Goal: Information Seeking & Learning: Learn about a topic

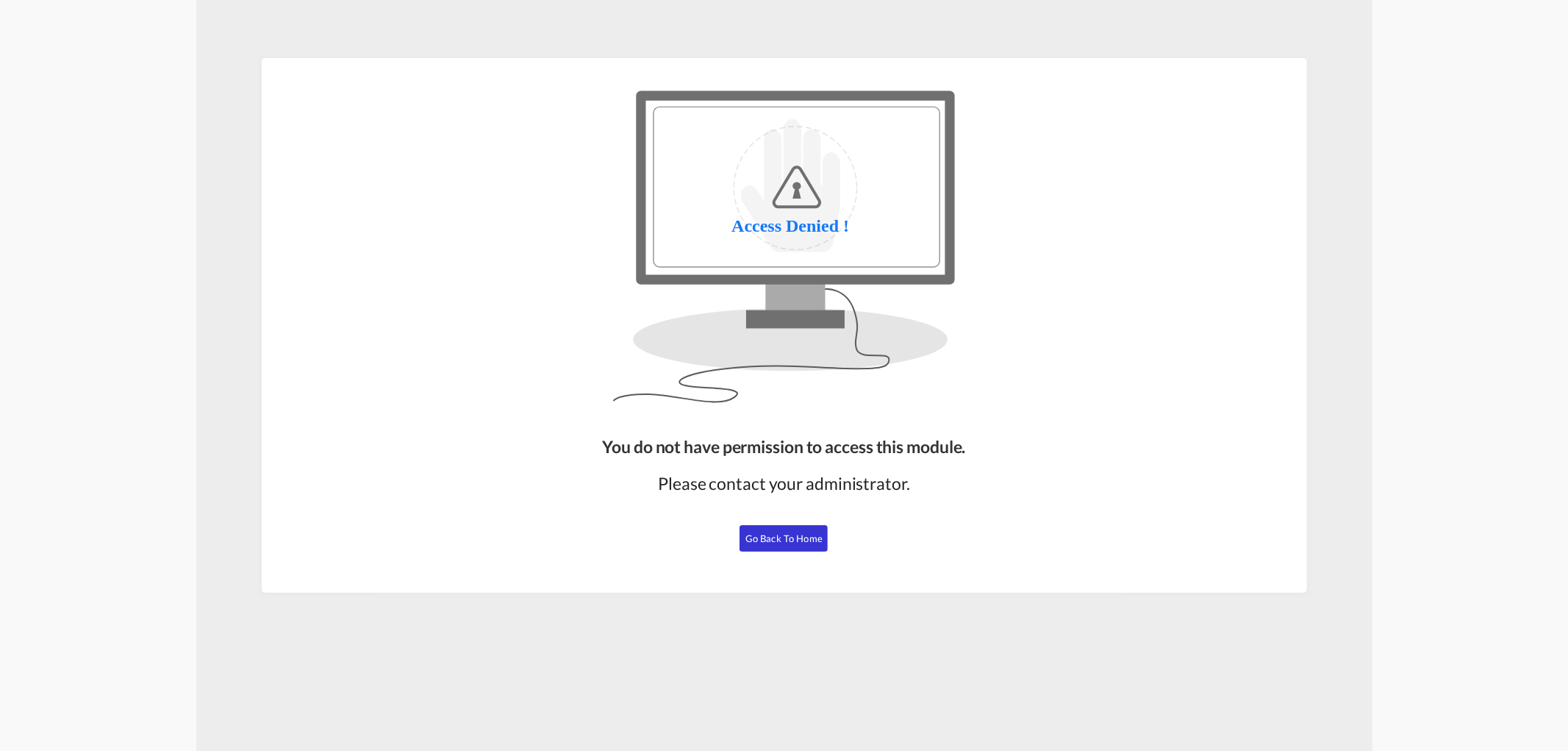
click at [778, 538] on span "Go Back to Home" at bounding box center [784, 538] width 77 height 12
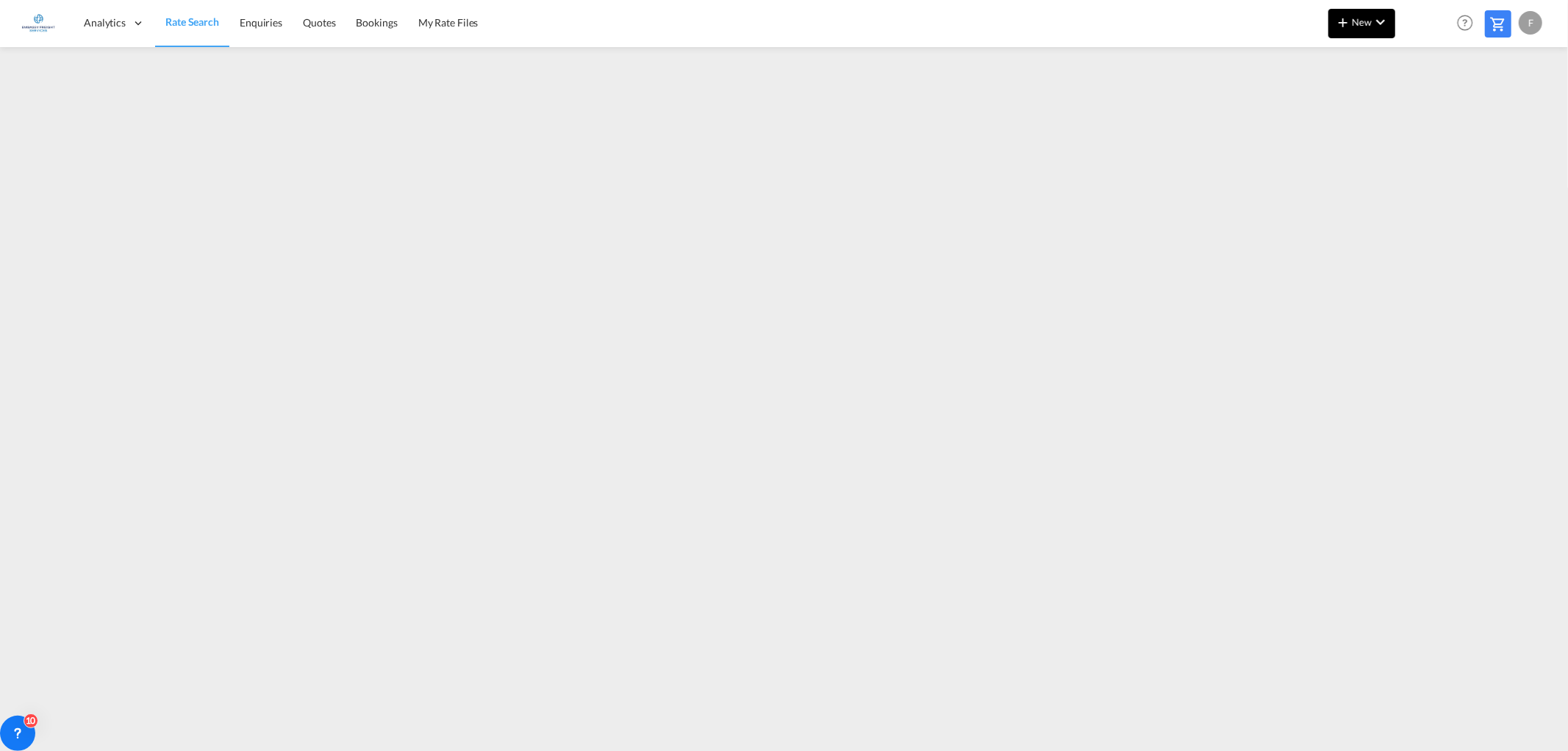
click at [1362, 30] on button "New" at bounding box center [1361, 23] width 67 height 29
click at [1429, 107] on span "Ratesheet" at bounding box center [1422, 110] width 16 height 29
click at [191, 20] on span "Rate Search" at bounding box center [191, 22] width 53 height 12
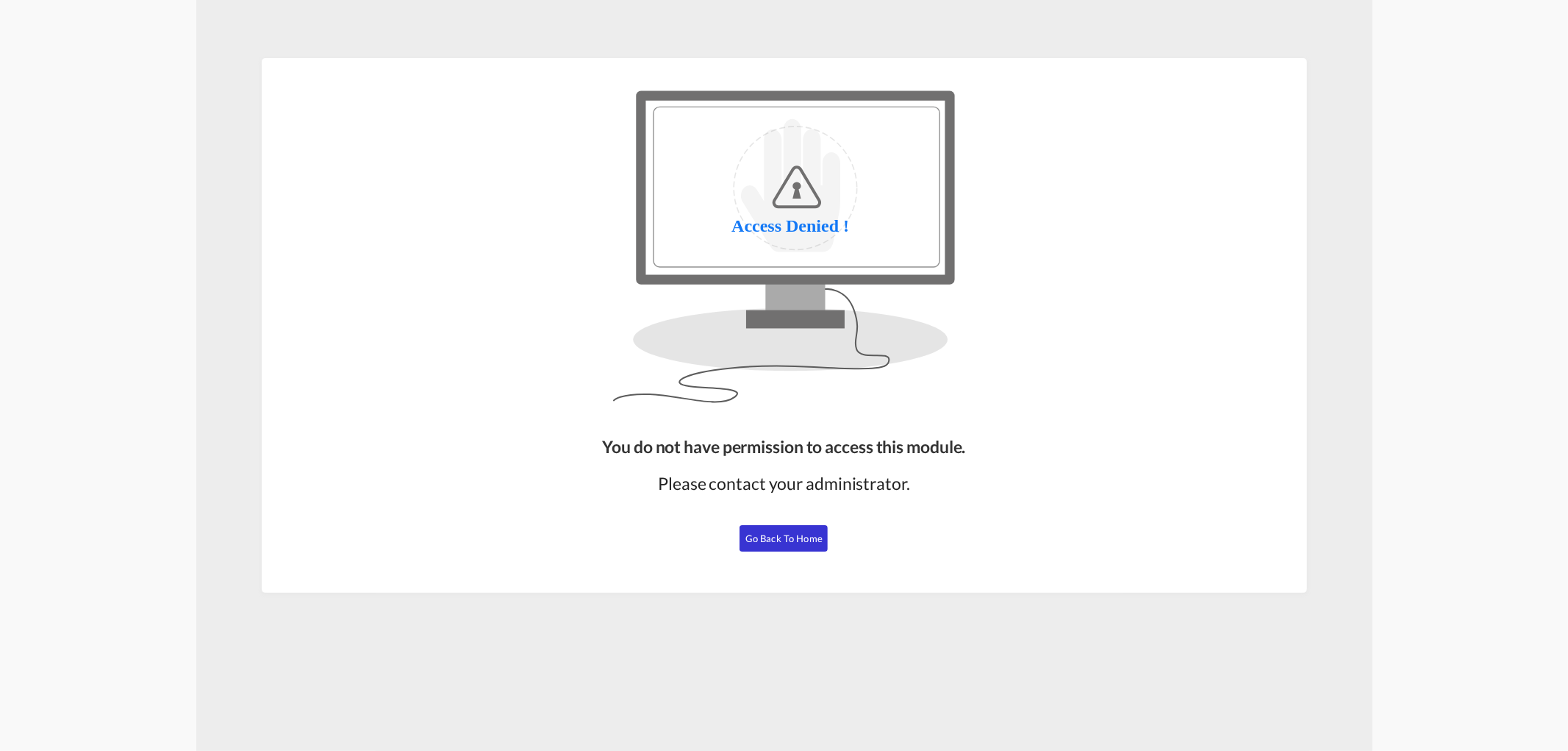
click at [773, 545] on button "Go Back to Home" at bounding box center [784, 538] width 88 height 26
